Goal: Information Seeking & Learning: Learn about a topic

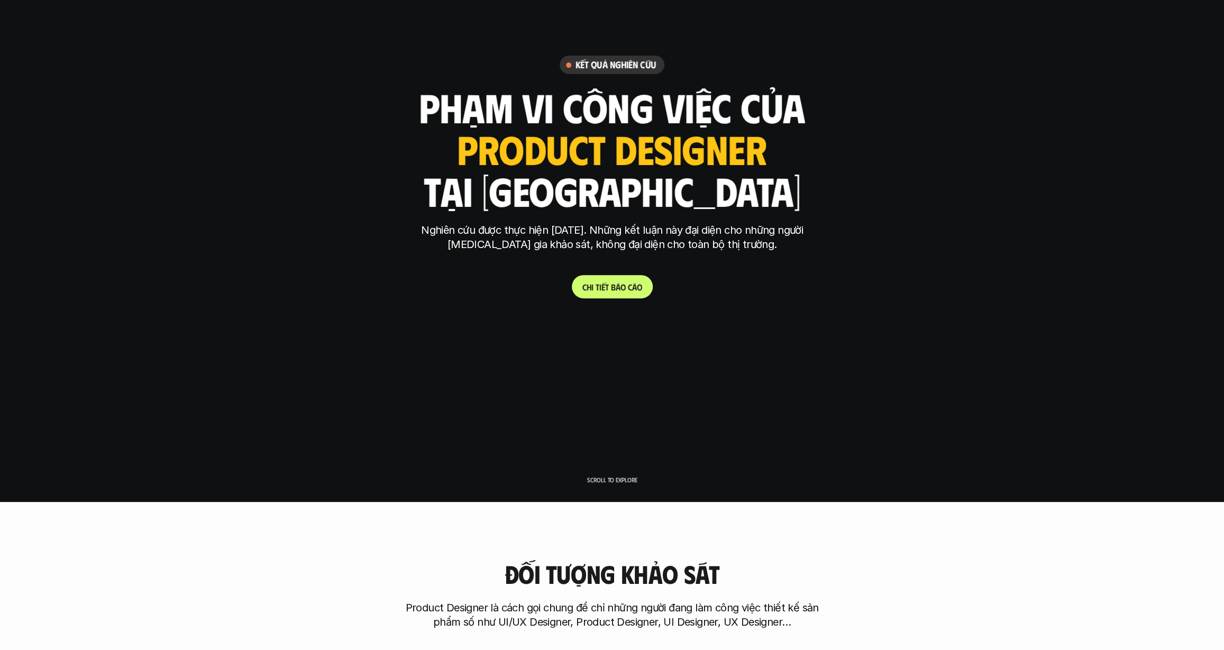
scroll to position [72, 0]
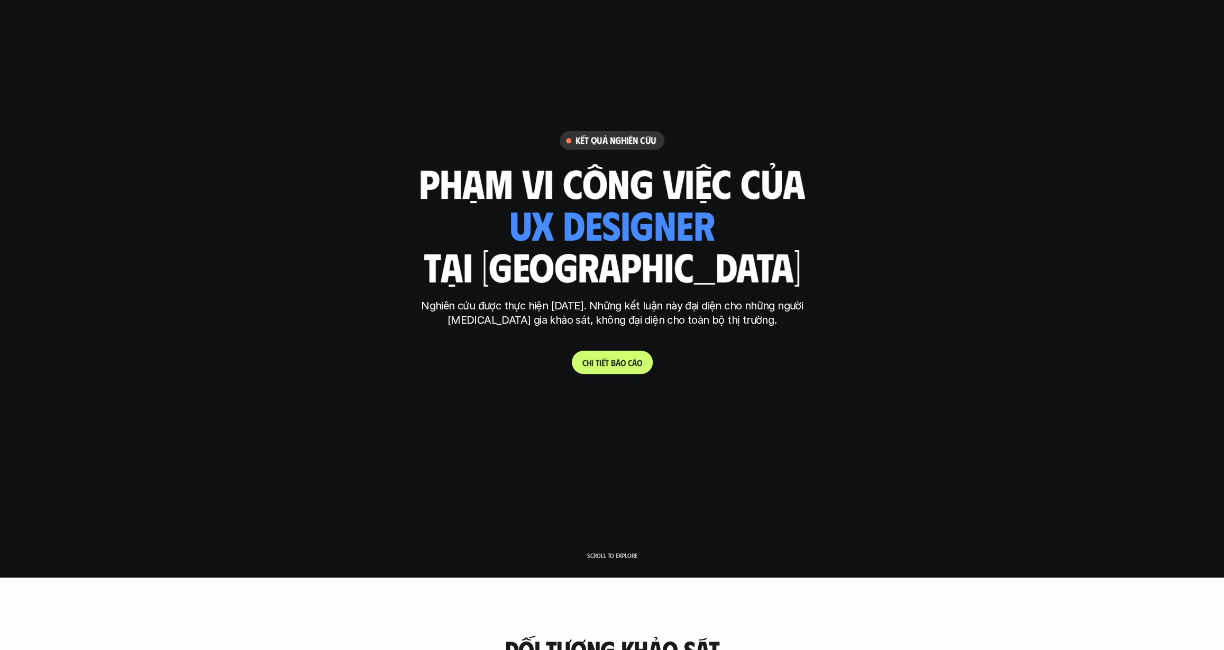
click at [620, 367] on p "C h i t i ế t b á o c á o" at bounding box center [612, 363] width 60 height 10
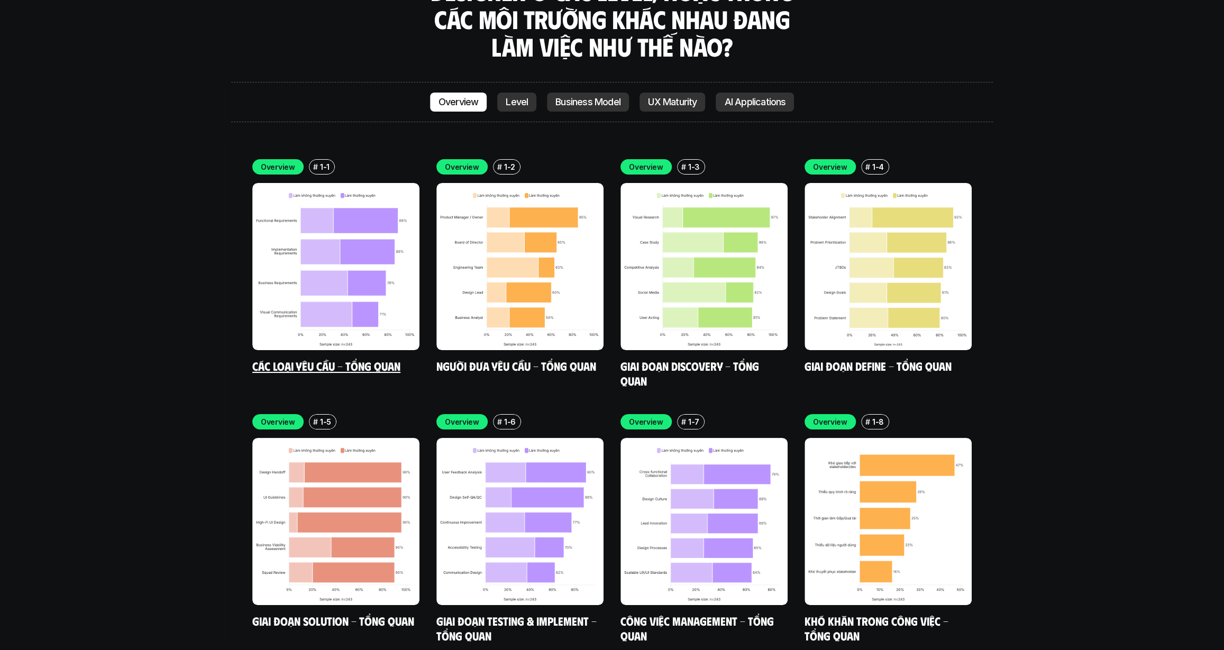
scroll to position [3221, 0]
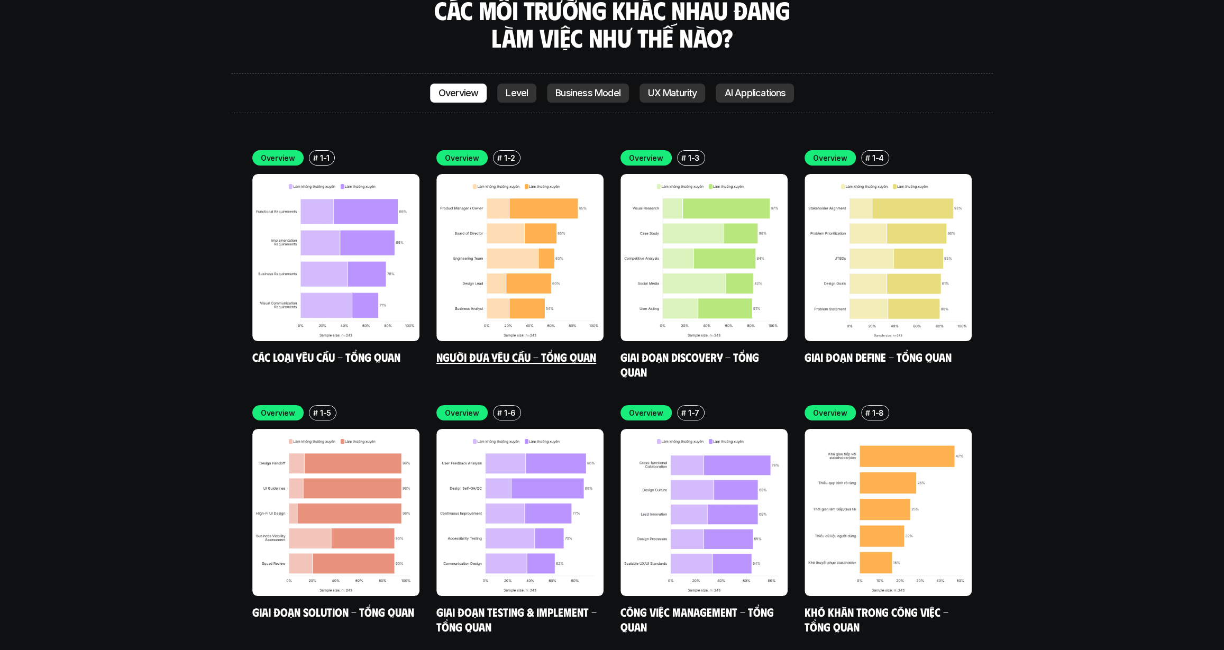
click at [437, 205] on img at bounding box center [519, 257] width 167 height 167
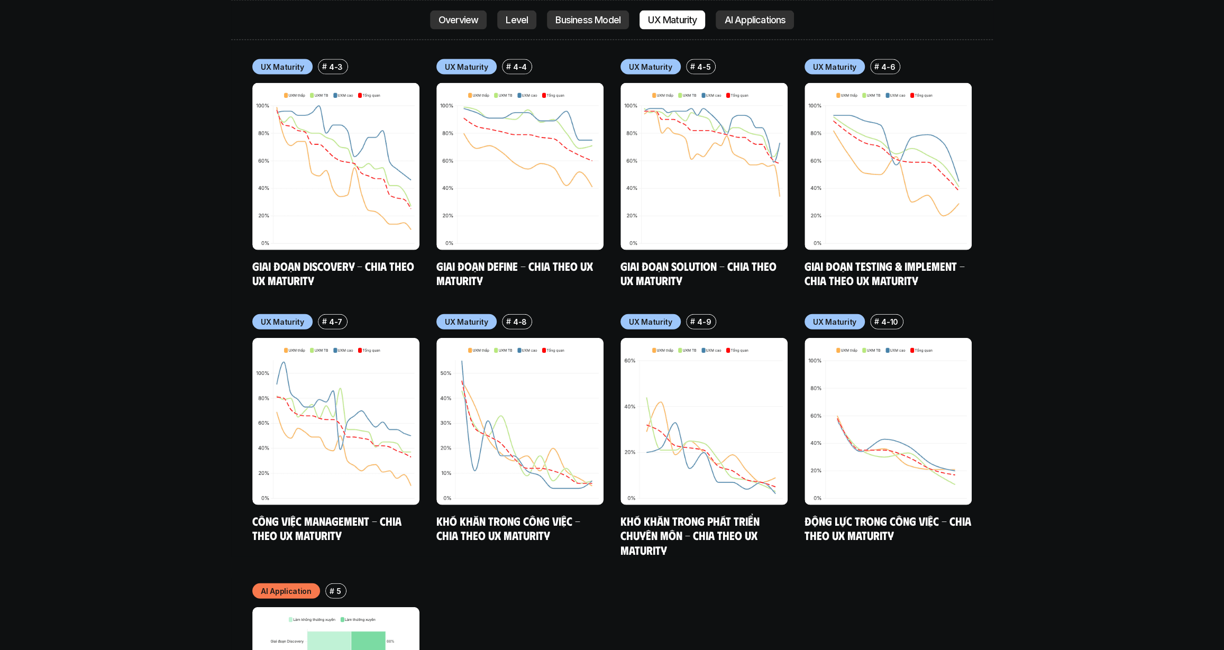
scroll to position [4856, 0]
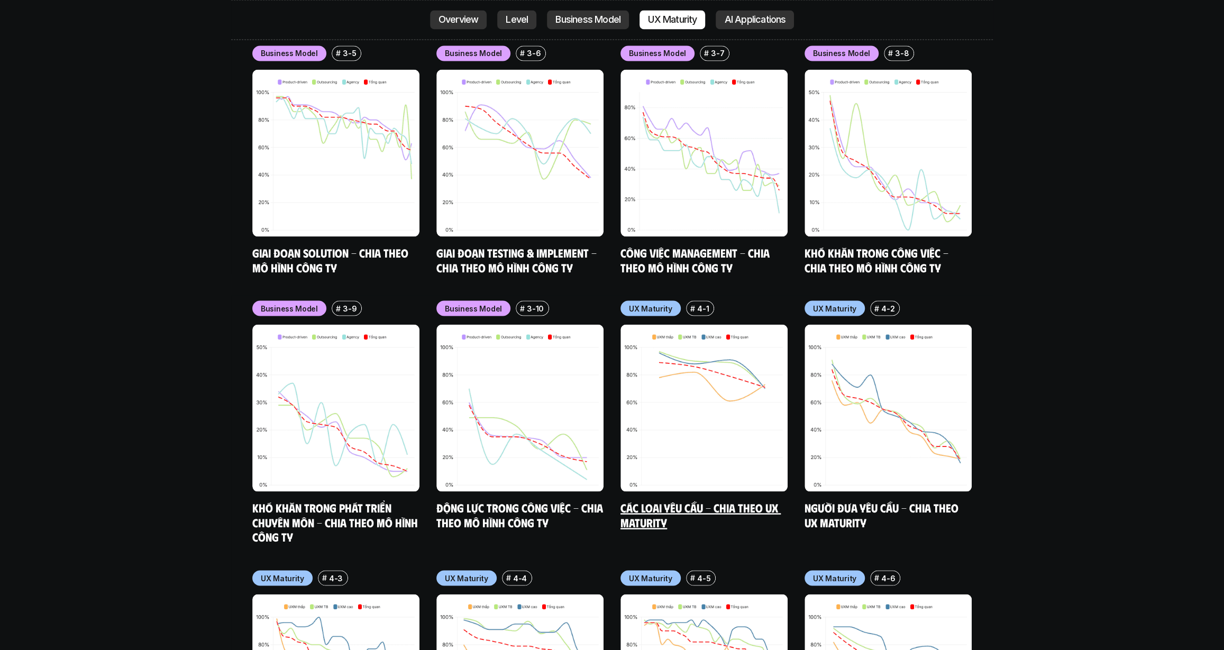
click at [667, 349] on img at bounding box center [703, 407] width 167 height 167
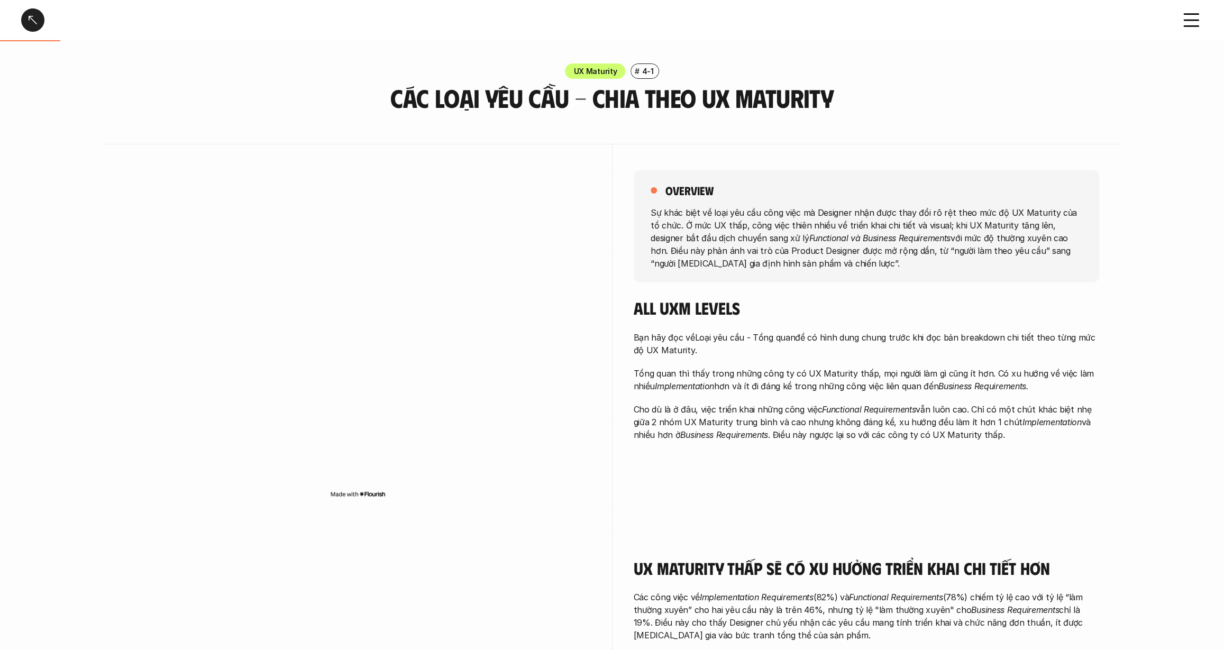
click at [1066, 23] on icon at bounding box center [1191, 19] width 23 height 23
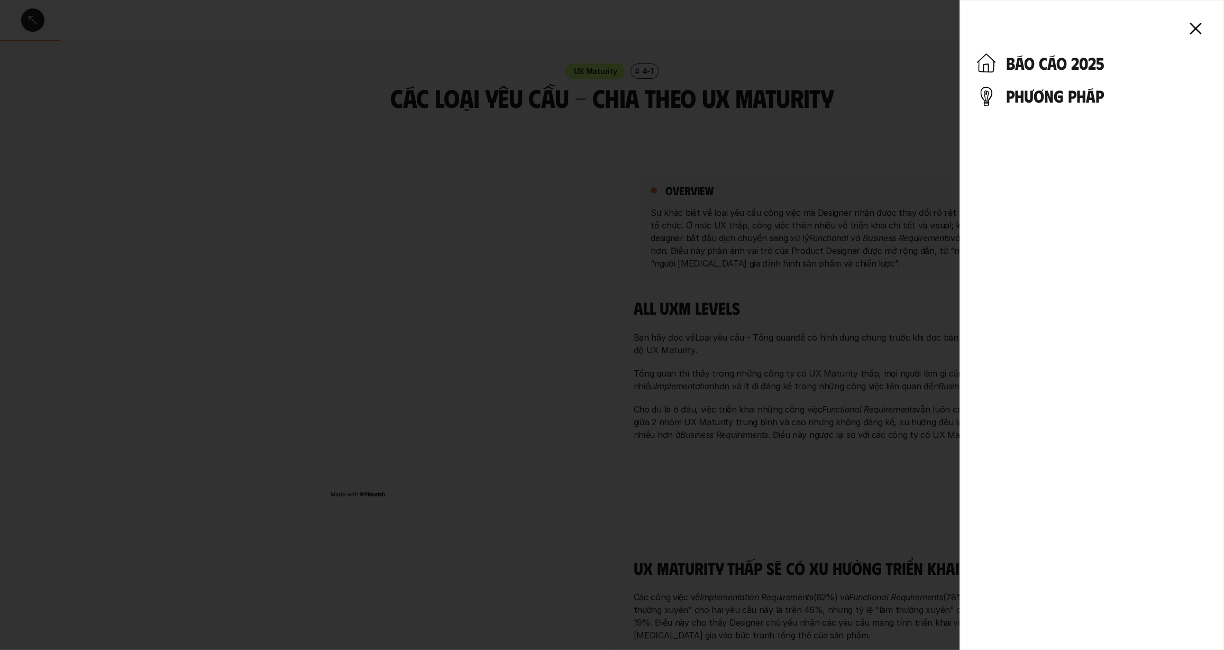
click at [1066, 65] on h4 "báo cáo 2025" at bounding box center [1106, 63] width 201 height 20
